Goal: Find specific page/section: Find specific page/section

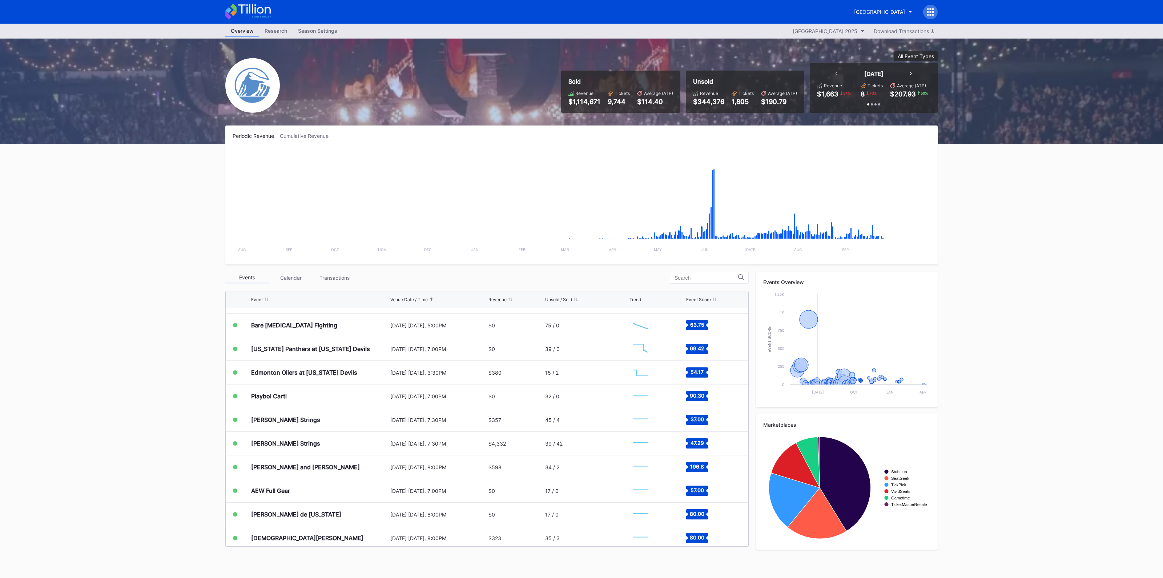
scroll to position [1270, 0]
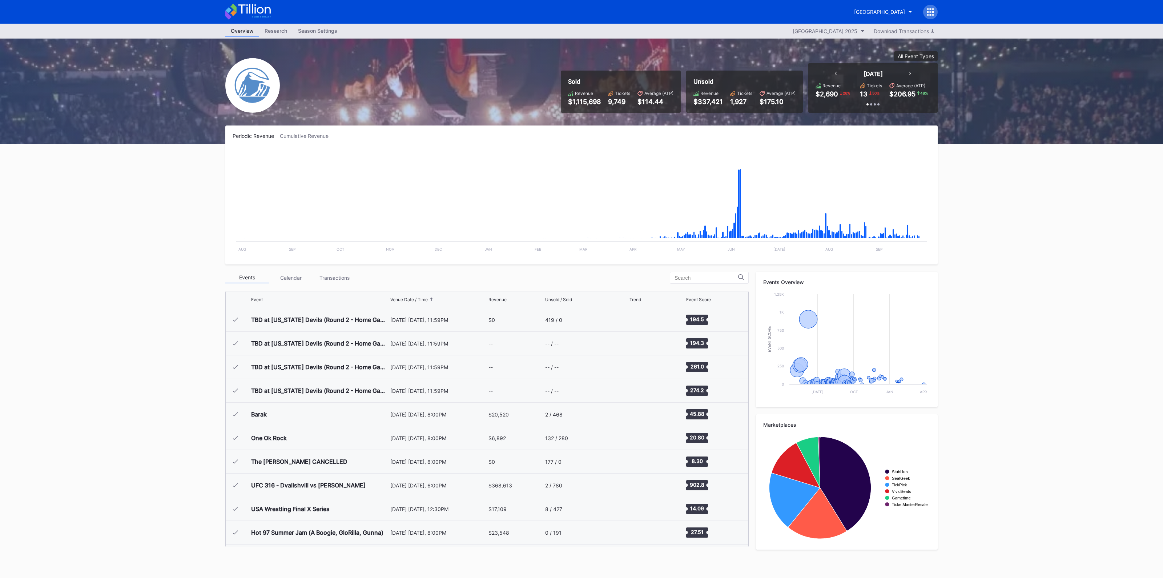
scroll to position [1134, 0]
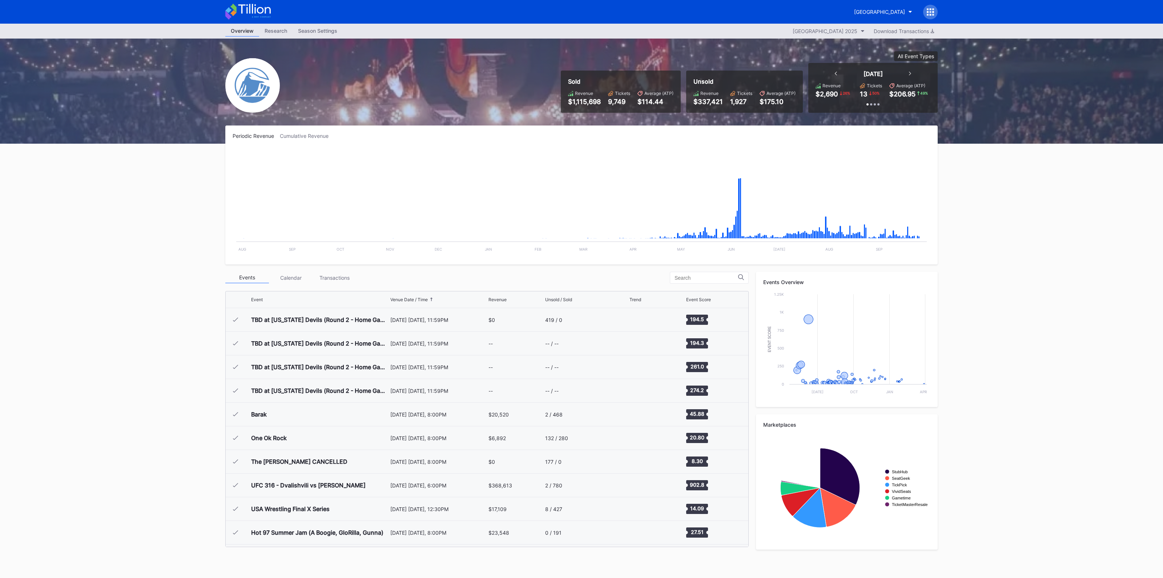
scroll to position [1134, 0]
